Goal: Task Accomplishment & Management: Manage account settings

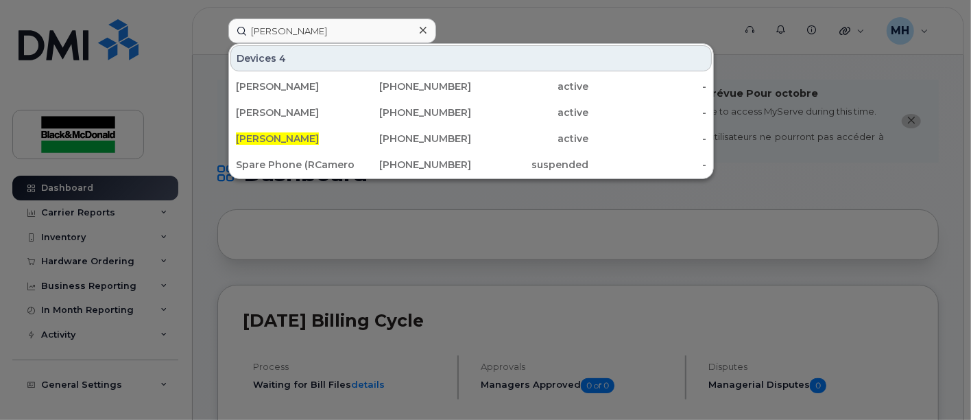
type input "[PERSON_NAME]"
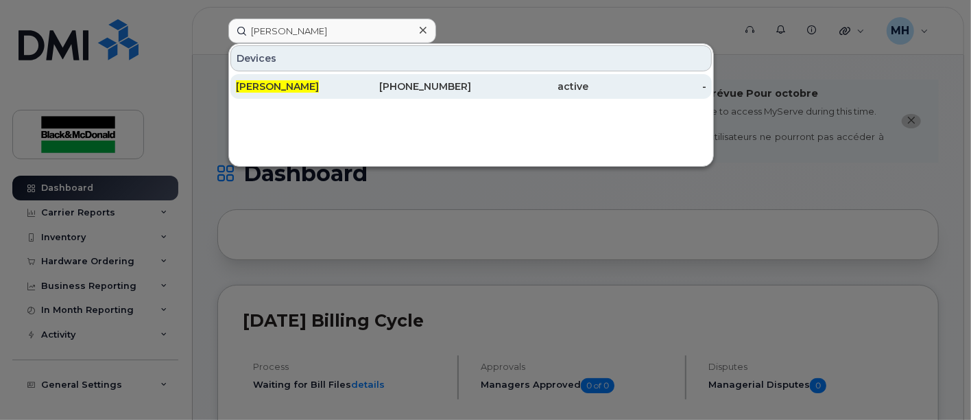
click at [265, 89] on span "[PERSON_NAME]" at bounding box center [277, 86] width 83 height 12
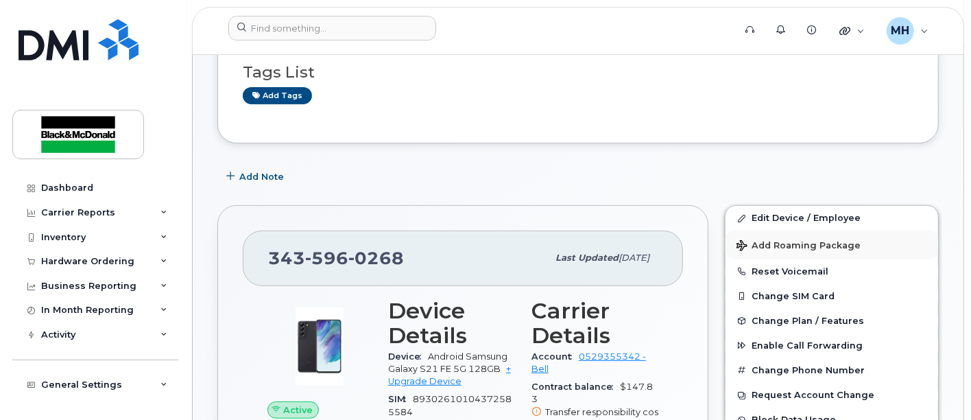
scroll to position [228, 0]
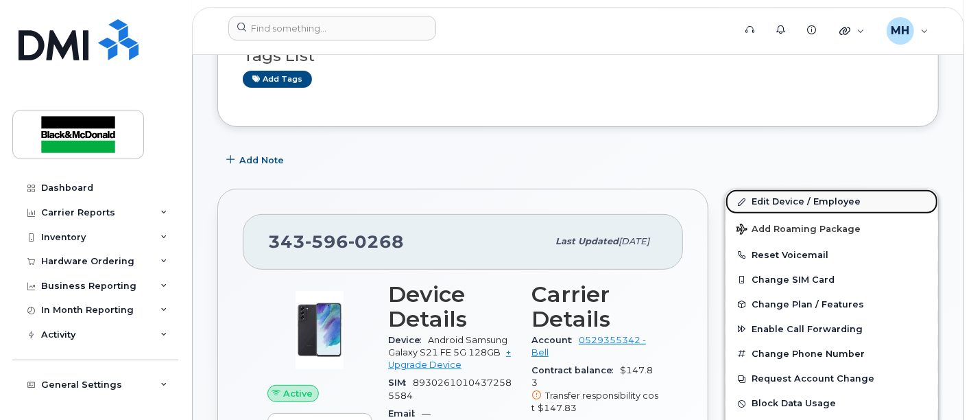
click at [833, 200] on link "Edit Device / Employee" at bounding box center [832, 201] width 213 height 25
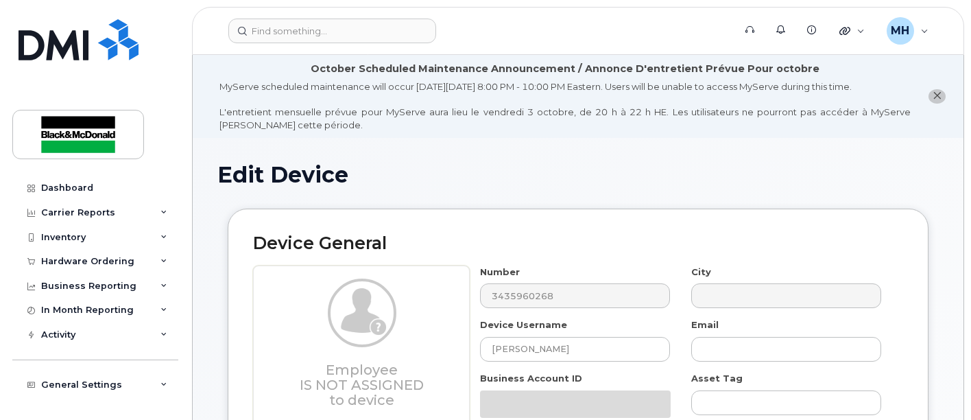
select select "91405"
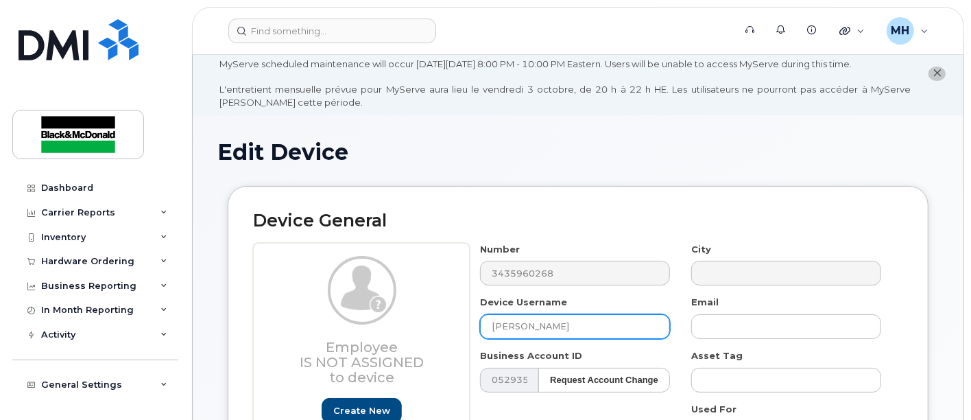
drag, startPoint x: 535, startPoint y: 355, endPoint x: 128, endPoint y: 426, distance: 412.8
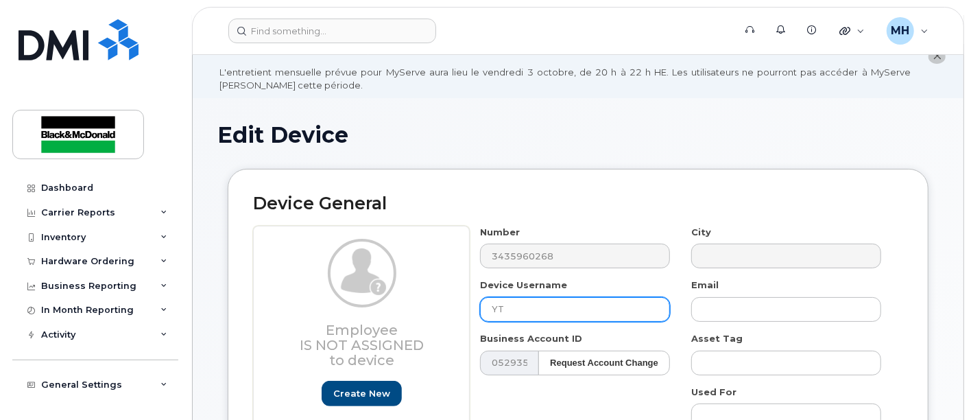
type input "Y"
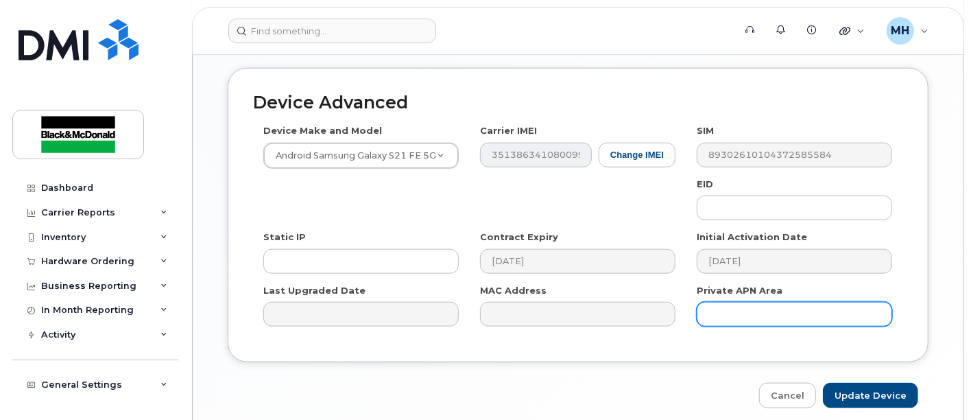
scroll to position [891, 0]
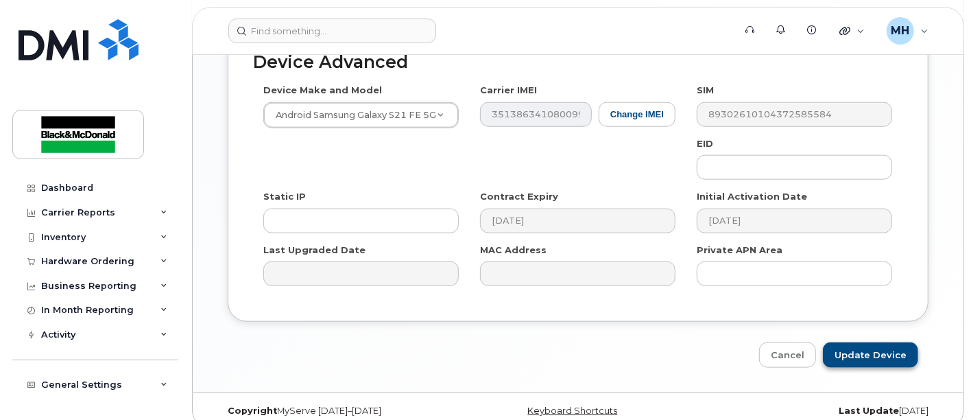
type input "Terrance Helem"
click at [865, 342] on input "Update Device" at bounding box center [870, 354] width 95 height 25
type input "Saving..."
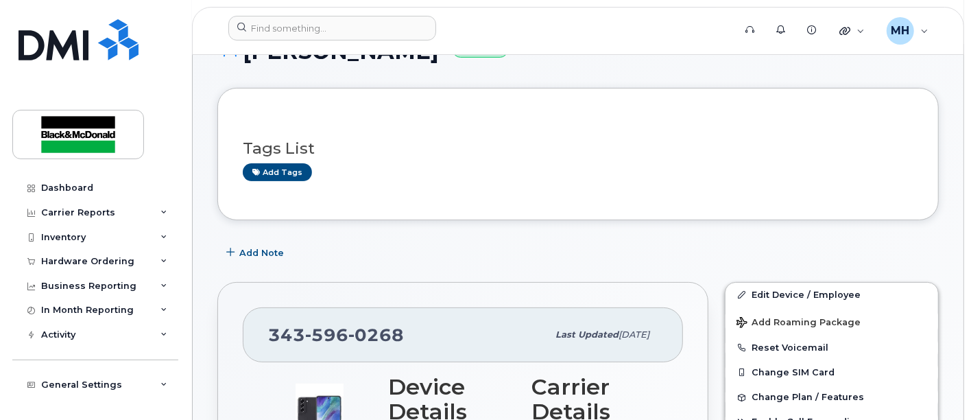
scroll to position [228, 0]
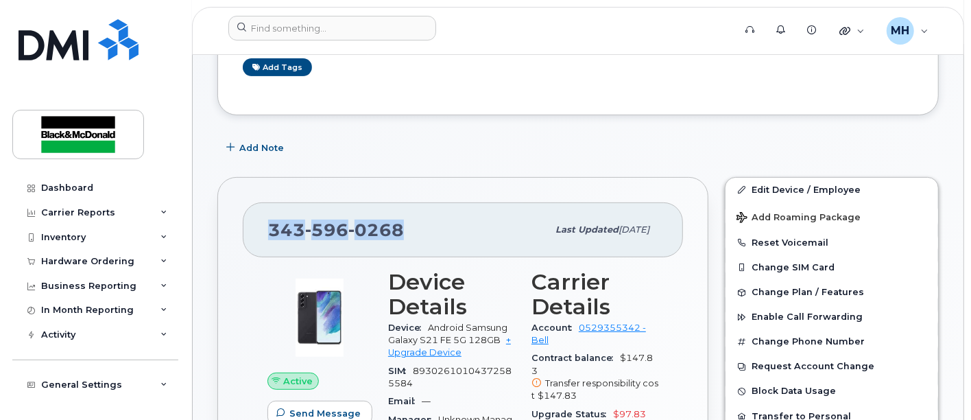
drag, startPoint x: 403, startPoint y: 232, endPoint x: 252, endPoint y: 234, distance: 150.9
click at [252, 234] on div "343 596 0268 Last updated Sep 29, 2025" at bounding box center [463, 229] width 440 height 55
copy span "343 596 0268"
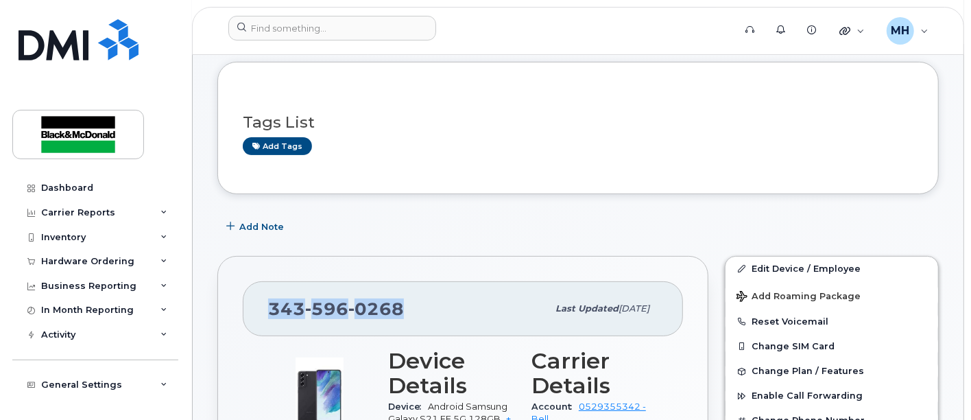
scroll to position [76, 0]
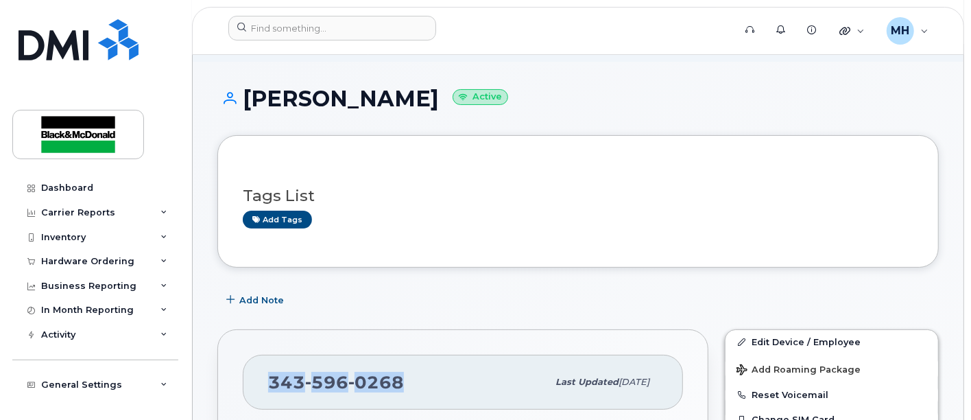
click at [409, 381] on div "343 596 0268" at bounding box center [407, 382] width 279 height 29
drag, startPoint x: 409, startPoint y: 379, endPoint x: 268, endPoint y: 389, distance: 140.9
click at [268, 389] on div "343 596 0268" at bounding box center [407, 382] width 279 height 29
copy span "343 596 0268"
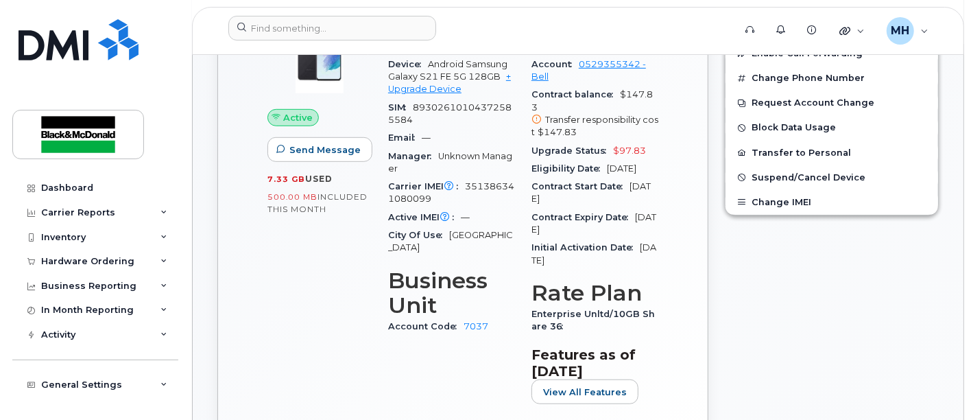
scroll to position [457, 0]
